Goal: Task Accomplishment & Management: Use online tool/utility

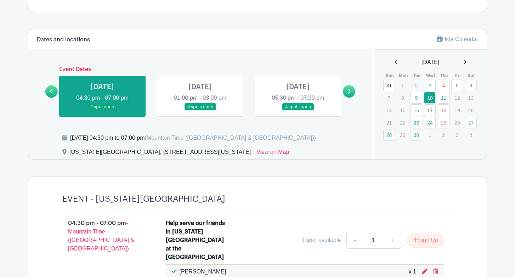
scroll to position [412, 0]
click at [52, 88] on icon at bounding box center [51, 90] width 3 height 5
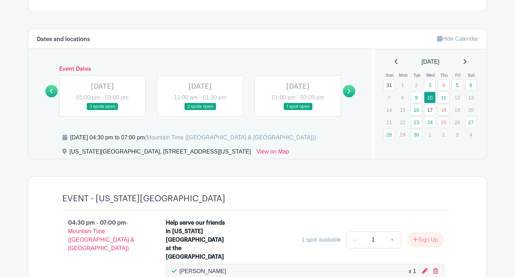
click at [298, 110] on link at bounding box center [298, 110] width 0 height 0
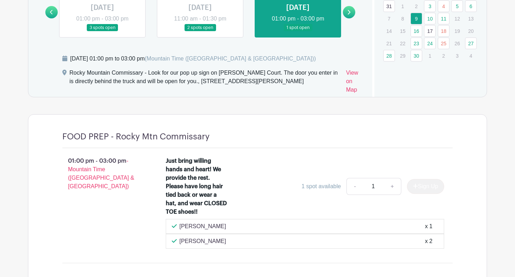
scroll to position [476, 0]
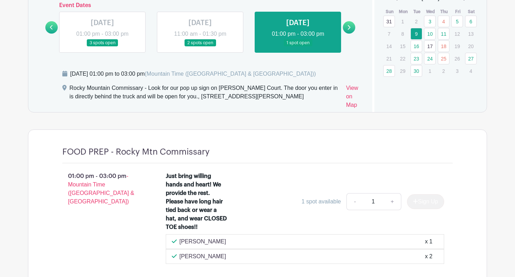
drag, startPoint x: 180, startPoint y: 256, endPoint x: 233, endPoint y: 257, distance: 53.4
click at [234, 257] on div "[PERSON_NAME] x 2" at bounding box center [305, 256] width 266 height 8
copy p "[PERSON_NAME]"
click at [431, 33] on link "10" at bounding box center [430, 34] width 12 height 12
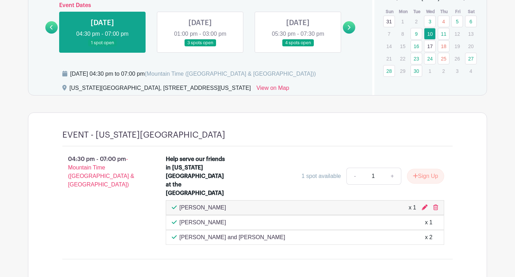
drag, startPoint x: 180, startPoint y: 220, endPoint x: 251, endPoint y: 220, distance: 70.8
click at [251, 233] on div "[PERSON_NAME] and [PERSON_NAME] x 2" at bounding box center [305, 237] width 266 height 8
copy p "[PERSON_NAME] and [PERSON_NAME]"
click at [204, 233] on p "[PERSON_NAME] and [PERSON_NAME]" at bounding box center [232, 237] width 106 height 8
drag, startPoint x: 180, startPoint y: 220, endPoint x: 267, endPoint y: 221, distance: 87.1
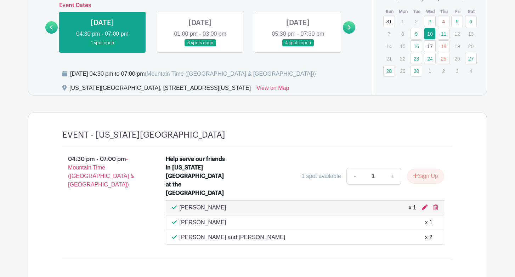
click at [267, 233] on div "[PERSON_NAME] and [PERSON_NAME] x 2" at bounding box center [305, 237] width 266 height 8
copy p "[PERSON_NAME] and [PERSON_NAME]"
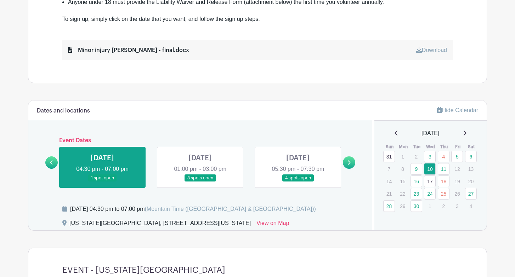
scroll to position [339, 0]
